Goal: Information Seeking & Learning: Learn about a topic

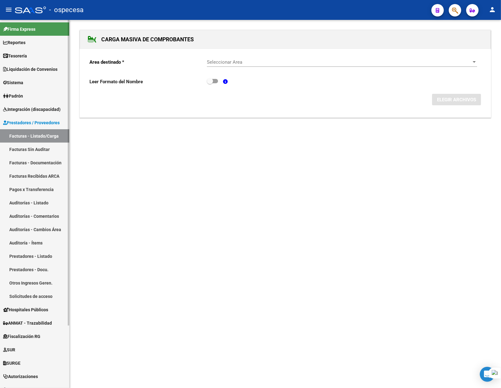
click at [32, 133] on link "Facturas - Listado/Carga" at bounding box center [34, 135] width 69 height 13
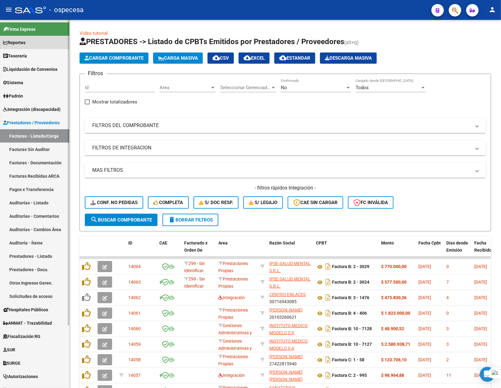
drag, startPoint x: 29, startPoint y: 41, endPoint x: 31, endPoint y: 39, distance: 3.4
click at [29, 40] on link "Reportes" at bounding box center [34, 42] width 69 height 13
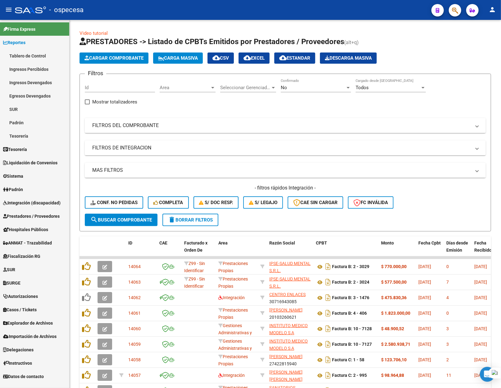
click at [31, 55] on link "Tablero de Control" at bounding box center [34, 55] width 69 height 13
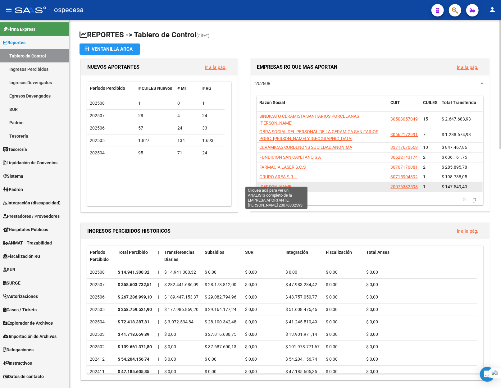
click at [275, 184] on span "[PERSON_NAME]" at bounding box center [275, 186] width 33 height 5
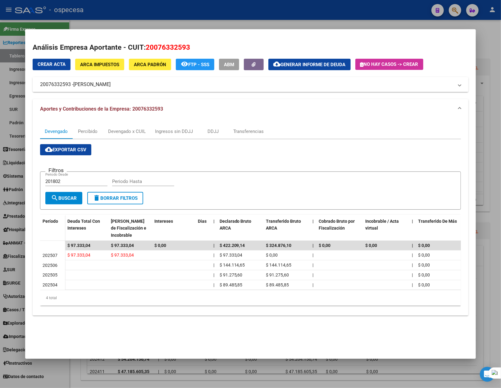
click at [91, 84] on span "[PERSON_NAME]" at bounding box center [91, 84] width 37 height 7
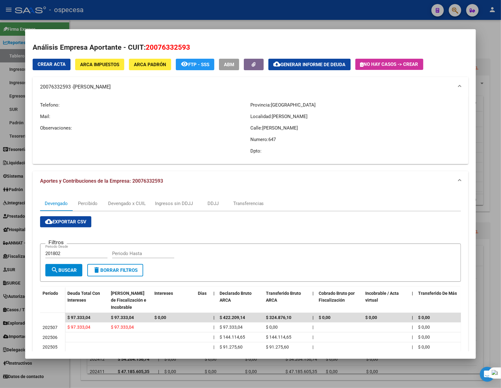
click at [110, 86] on span "[PERSON_NAME]" at bounding box center [91, 86] width 37 height 7
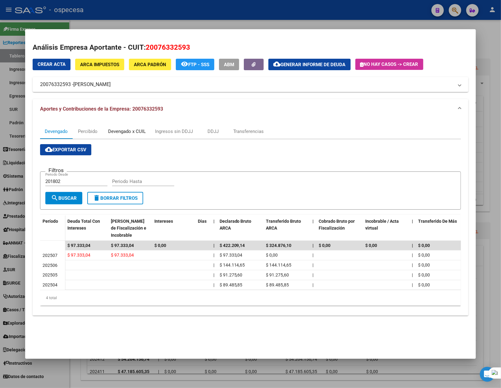
click at [126, 130] on div "Devengado x CUIL" at bounding box center [127, 131] width 38 height 7
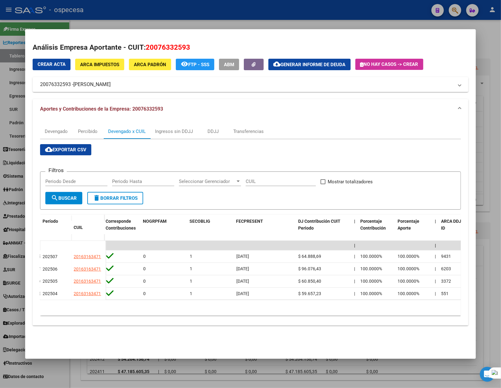
scroll to position [0, 1554]
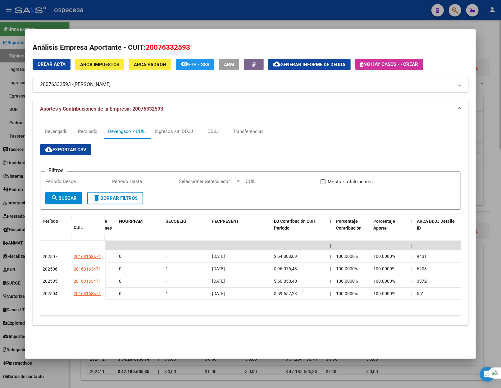
click at [491, 219] on div at bounding box center [250, 194] width 501 height 388
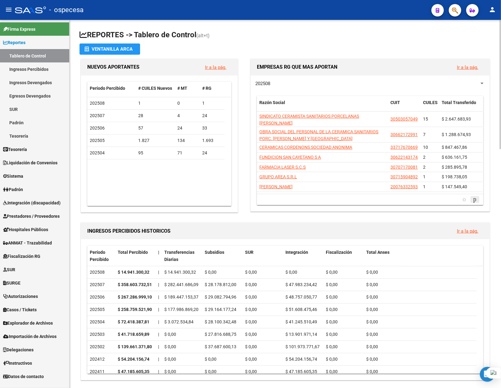
click at [473, 195] on icon "go to next page" at bounding box center [474, 198] width 5 height 7
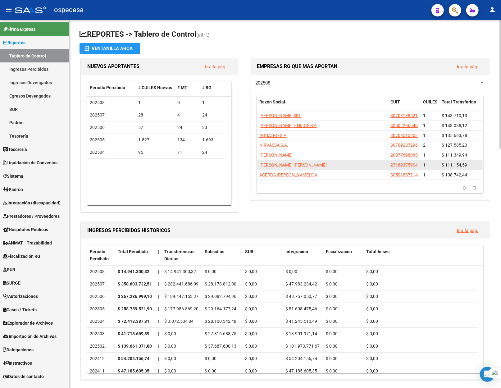
scroll to position [0, 0]
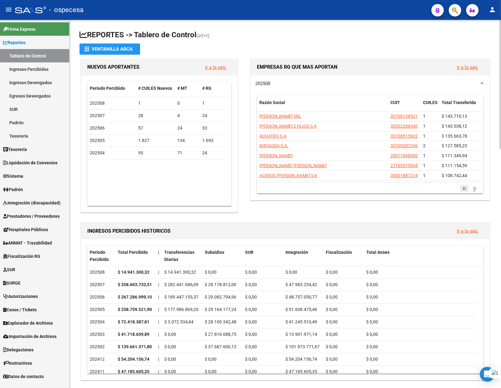
click at [462, 189] on icon "go to previous page" at bounding box center [464, 187] width 5 height 7
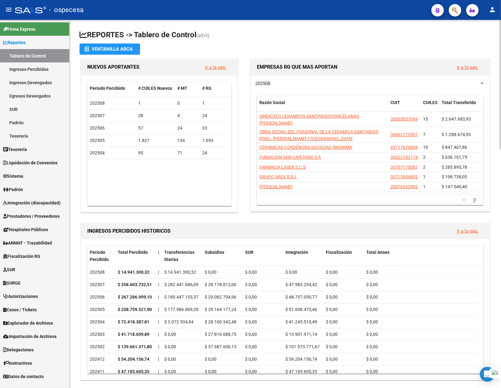
drag, startPoint x: 424, startPoint y: 101, endPoint x: 423, endPoint y: 97, distance: 4.1
click at [423, 100] on span "CUILES" at bounding box center [430, 102] width 15 height 5
click at [428, 103] on span "CUILES" at bounding box center [430, 102] width 15 height 5
click at [472, 195] on icon "go to next page" at bounding box center [474, 198] width 5 height 7
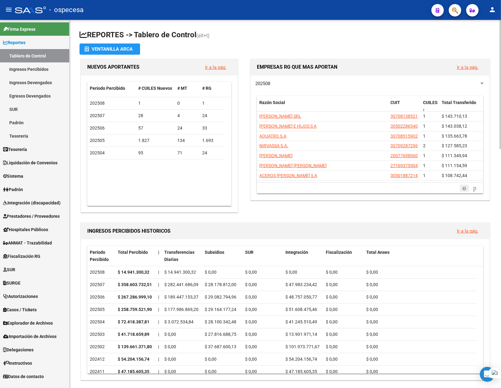
click at [462, 192] on icon "go to previous page" at bounding box center [464, 187] width 5 height 7
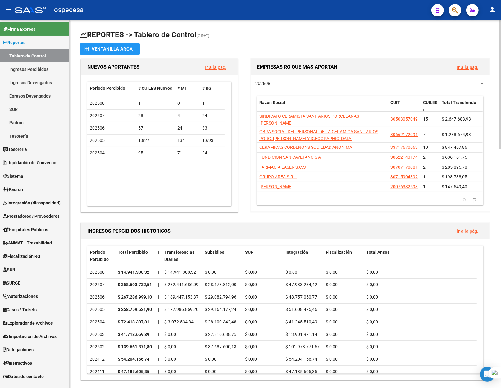
click at [427, 106] on div "CUILES" at bounding box center [430, 106] width 14 height 14
click at [427, 103] on span "CUILES" at bounding box center [430, 102] width 15 height 5
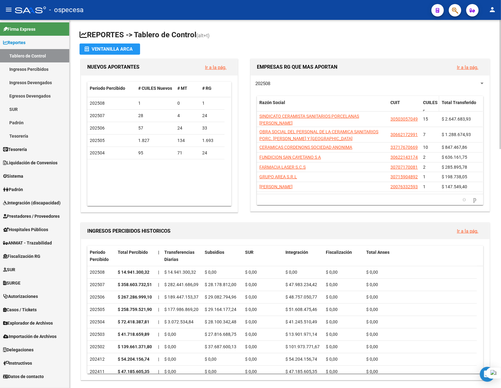
click at [427, 103] on span "CUILES" at bounding box center [430, 102] width 15 height 5
click at [33, 71] on link "Ingresos Percibidos" at bounding box center [34, 68] width 69 height 13
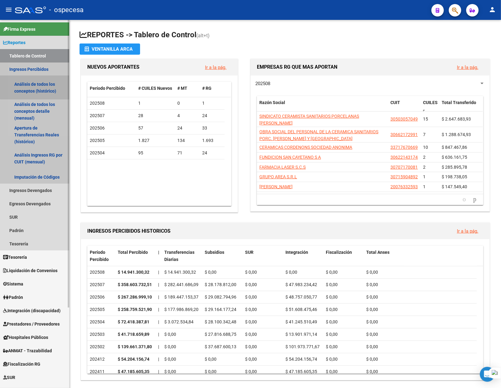
click at [35, 84] on link "Análisis de todos los conceptos (histórico)" at bounding box center [34, 88] width 69 height 24
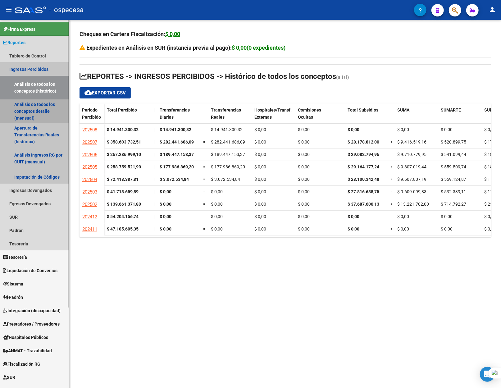
click at [36, 101] on link "Análisis de todos los conceptos detalle (mensual)" at bounding box center [34, 111] width 69 height 24
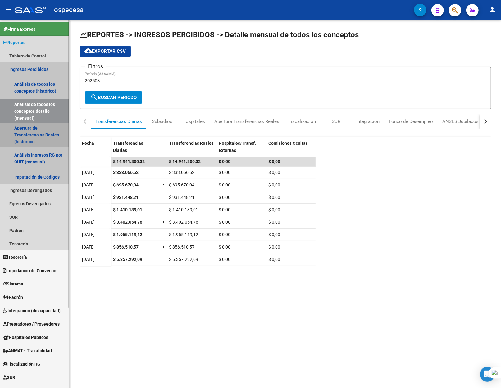
click at [25, 130] on link "Apertura de Transferencias Reales (histórico)" at bounding box center [34, 135] width 69 height 24
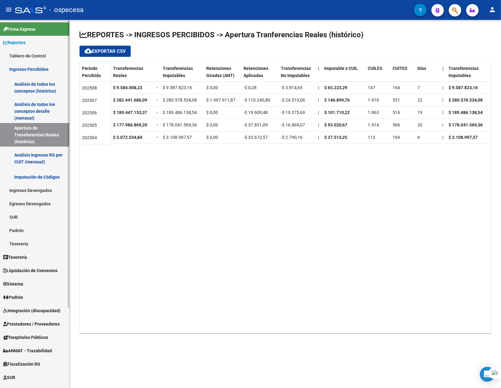
click at [35, 156] on link "Análisis Ingresos RG por CUIT (mensual)" at bounding box center [34, 159] width 69 height 24
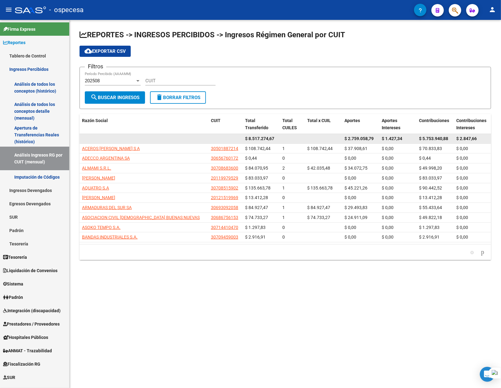
click at [111, 138] on datatable-body-cell at bounding box center [144, 139] width 129 height 10
click at [107, 118] on span "Razón Social" at bounding box center [95, 120] width 26 height 5
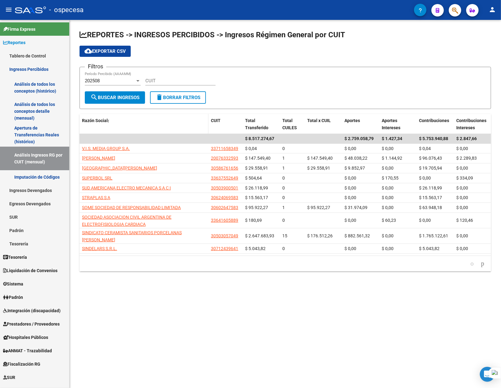
click at [107, 118] on span "Razón Social" at bounding box center [95, 120] width 26 height 5
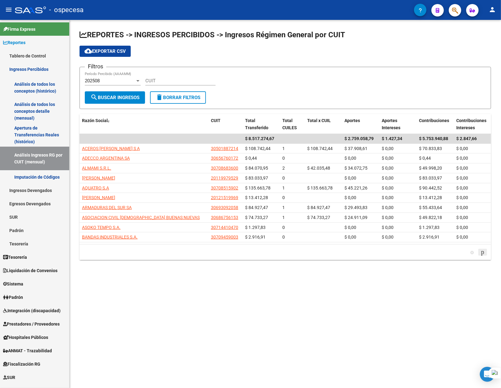
click at [484, 256] on icon "go to next page" at bounding box center [482, 251] width 5 height 7
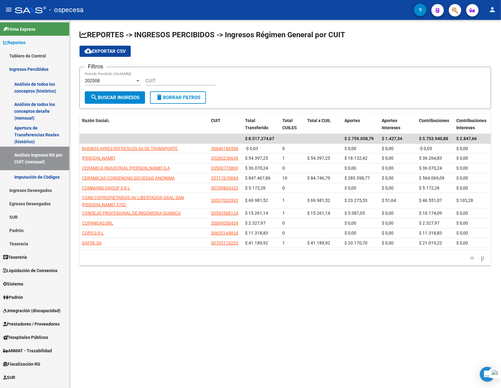
click at [484, 256] on icon "go to next page" at bounding box center [482, 257] width 5 height 7
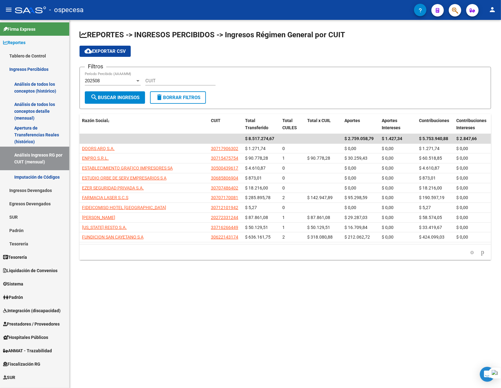
click at [484, 256] on icon "go to next page" at bounding box center [482, 251] width 5 height 7
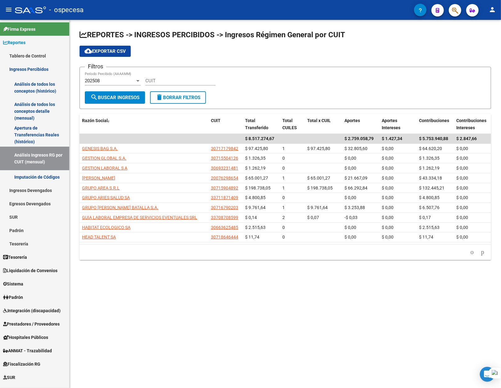
click at [484, 256] on icon "go to next page" at bounding box center [482, 251] width 5 height 7
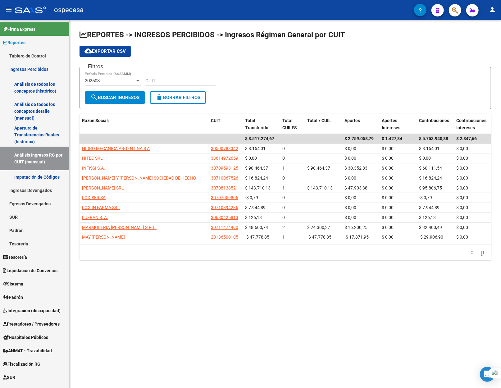
click at [484, 256] on icon "go to next page" at bounding box center [482, 251] width 5 height 7
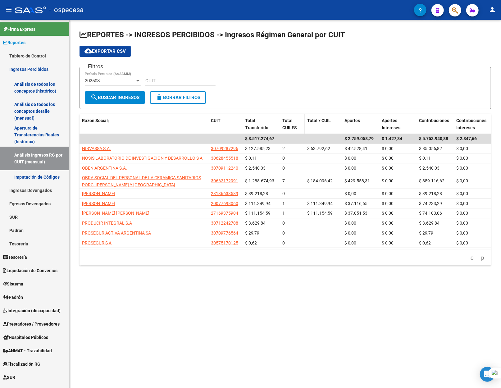
click at [290, 126] on span "Total CUILES" at bounding box center [289, 124] width 15 height 12
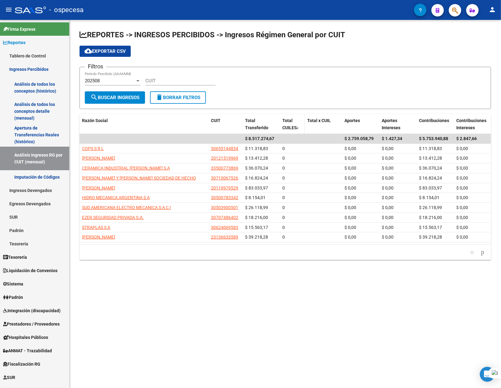
click at [290, 126] on span "Total CUILES" at bounding box center [289, 124] width 15 height 12
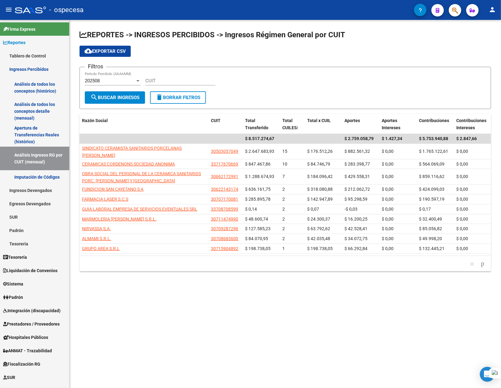
click at [103, 82] on div "202508" at bounding box center [110, 81] width 50 height 6
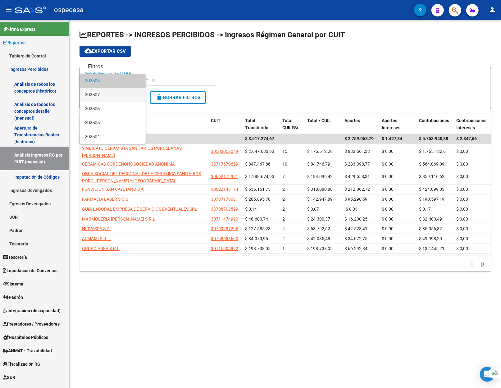
click at [100, 97] on span "202507" at bounding box center [113, 95] width 56 height 14
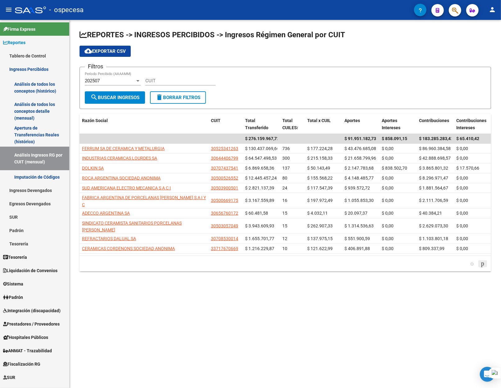
click at [486, 260] on link "go to next page" at bounding box center [482, 263] width 9 height 7
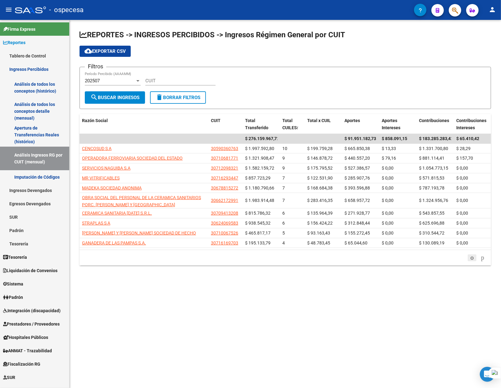
click at [470, 261] on icon "go to previous page" at bounding box center [472, 257] width 5 height 7
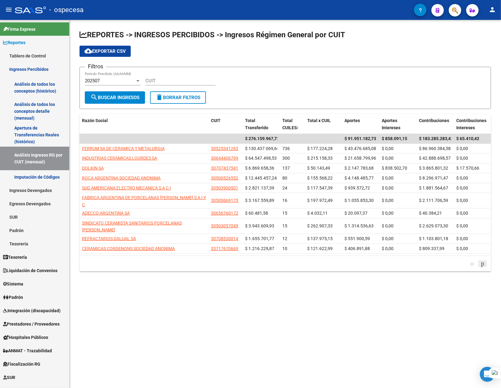
click at [481, 260] on icon "go to next page" at bounding box center [482, 263] width 5 height 7
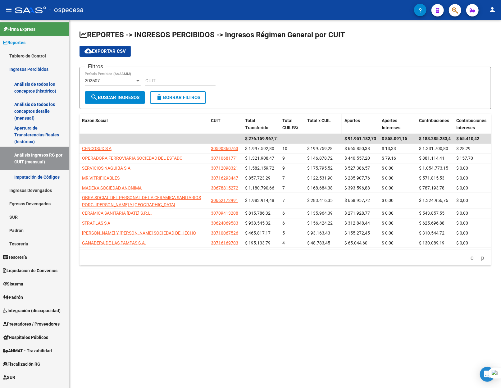
click at [320, 121] on span "Total x CUIL" at bounding box center [319, 120] width 24 height 5
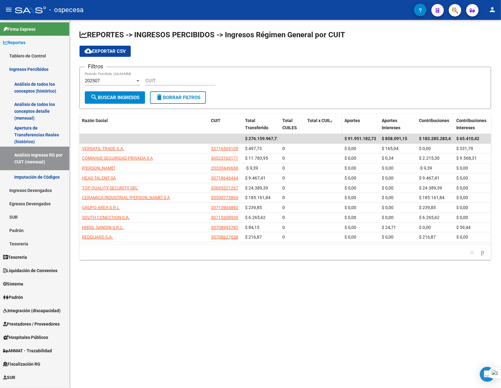
click at [321, 122] on span "Total x CUIL" at bounding box center [319, 120] width 24 height 5
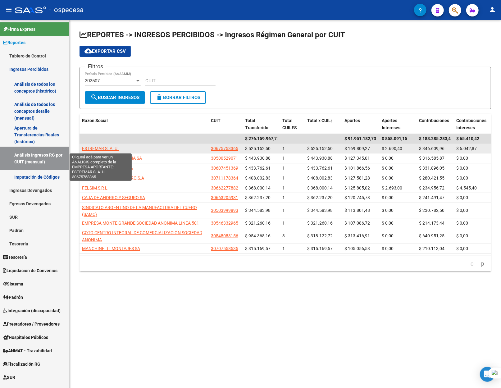
click at [102, 147] on span "ESTREMAR S. A. U." at bounding box center [100, 148] width 37 height 5
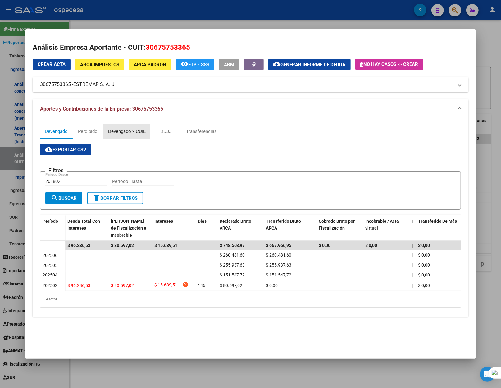
click at [139, 130] on div "Devengado x CUIL" at bounding box center [127, 131] width 38 height 7
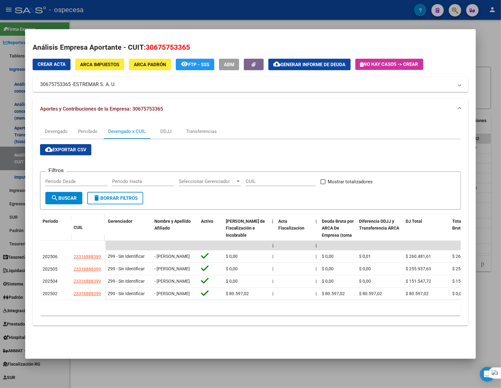
click at [488, 47] on div at bounding box center [250, 194] width 501 height 388
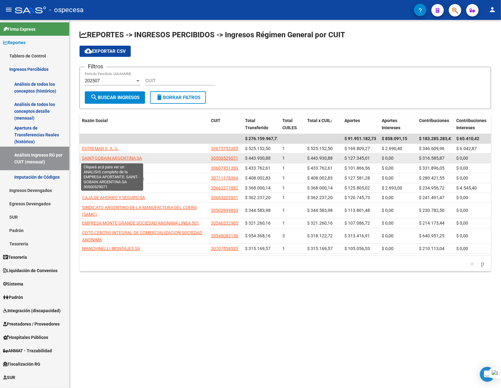
click at [128, 159] on span "SAINT-GOBAIN ARGENTINA SA" at bounding box center [112, 158] width 60 height 5
type textarea "30500529071"
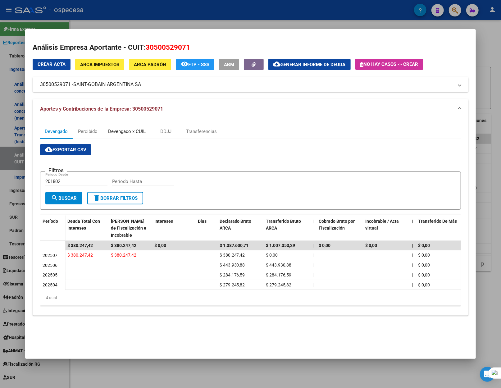
click at [124, 130] on div "Devengado x CUIL" at bounding box center [127, 131] width 38 height 7
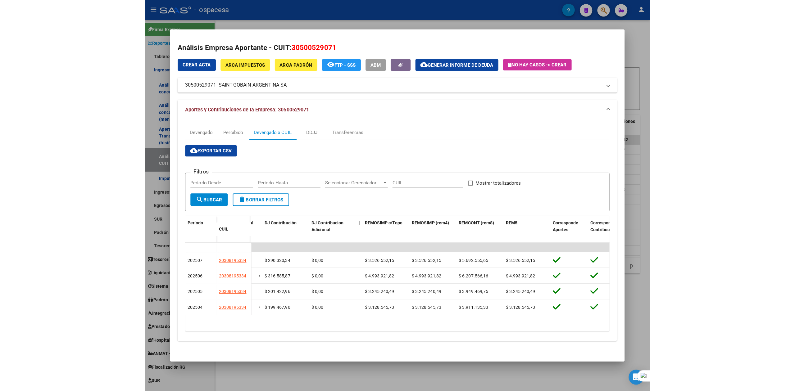
scroll to position [0, 1188]
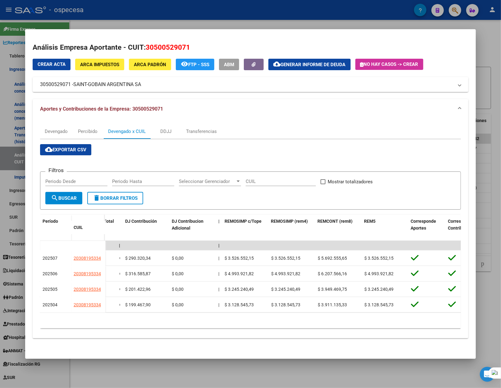
click at [491, 39] on div at bounding box center [250, 194] width 501 height 388
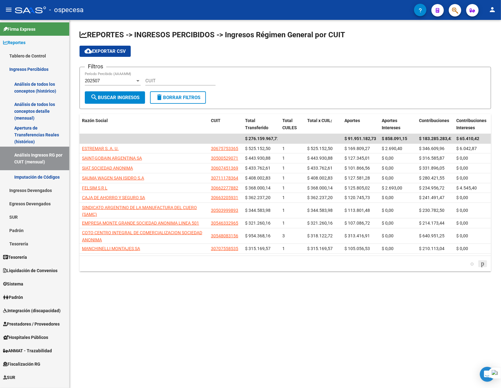
click at [480, 263] on icon "go to next page" at bounding box center [482, 263] width 5 height 7
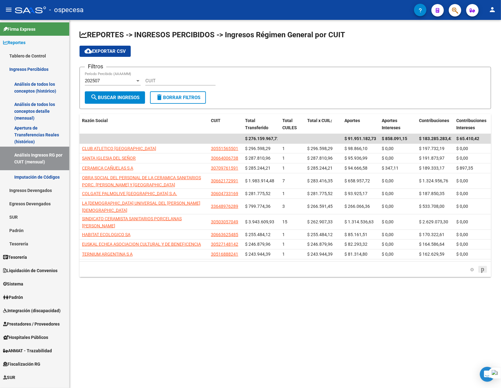
click at [480, 265] on icon "go to next page" at bounding box center [482, 268] width 5 height 7
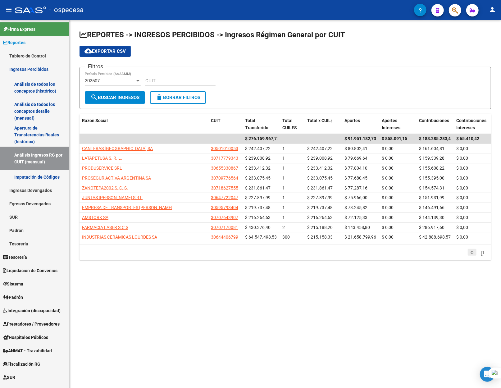
click at [470, 256] on icon "go to previous page" at bounding box center [472, 251] width 5 height 7
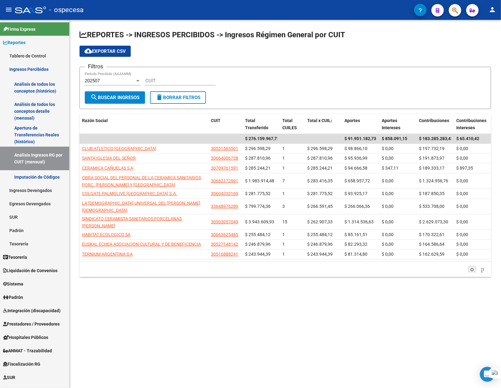
click at [470, 265] on icon "go to previous page" at bounding box center [472, 268] width 5 height 7
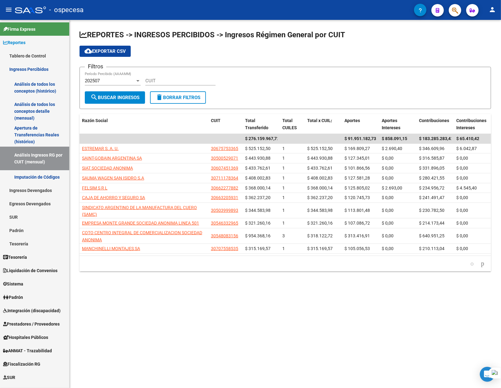
click at [467, 256] on div "179.769.313.486.231.570.000.000.000.000.000.000.000.000.000.000.000.000.000.000…" at bounding box center [286, 264] width 412 height 16
click at [470, 267] on icon "go to previous page" at bounding box center [472, 263] width 5 height 7
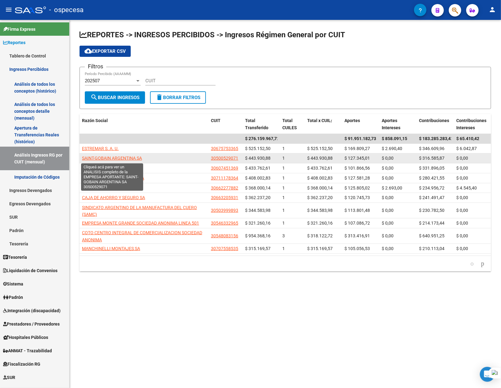
click at [130, 159] on span "SAINT-GOBAIN ARGENTINA SA" at bounding box center [112, 158] width 60 height 5
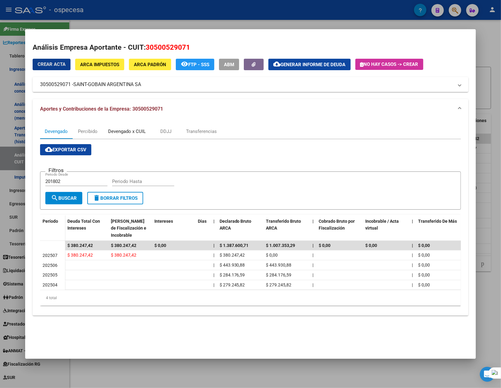
drag, startPoint x: 122, startPoint y: 128, endPoint x: 121, endPoint y: 125, distance: 3.3
click at [122, 128] on div "Devengado x CUIL" at bounding box center [127, 131] width 38 height 7
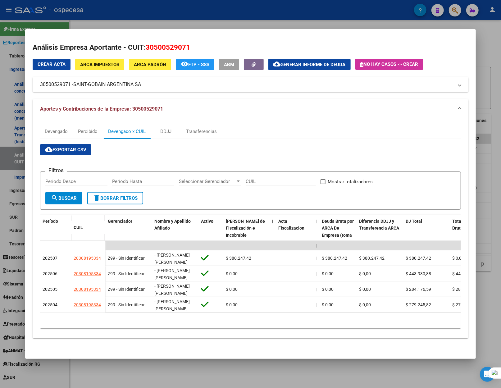
drag, startPoint x: 383, startPoint y: 149, endPoint x: 378, endPoint y: 151, distance: 5.1
click at [383, 149] on div "cloud_download Exportar CSV Filtros Periodo Desde Periodo Hasta Seleccionar Ger…" at bounding box center [250, 236] width 421 height 185
